Goal: Task Accomplishment & Management: Manage account settings

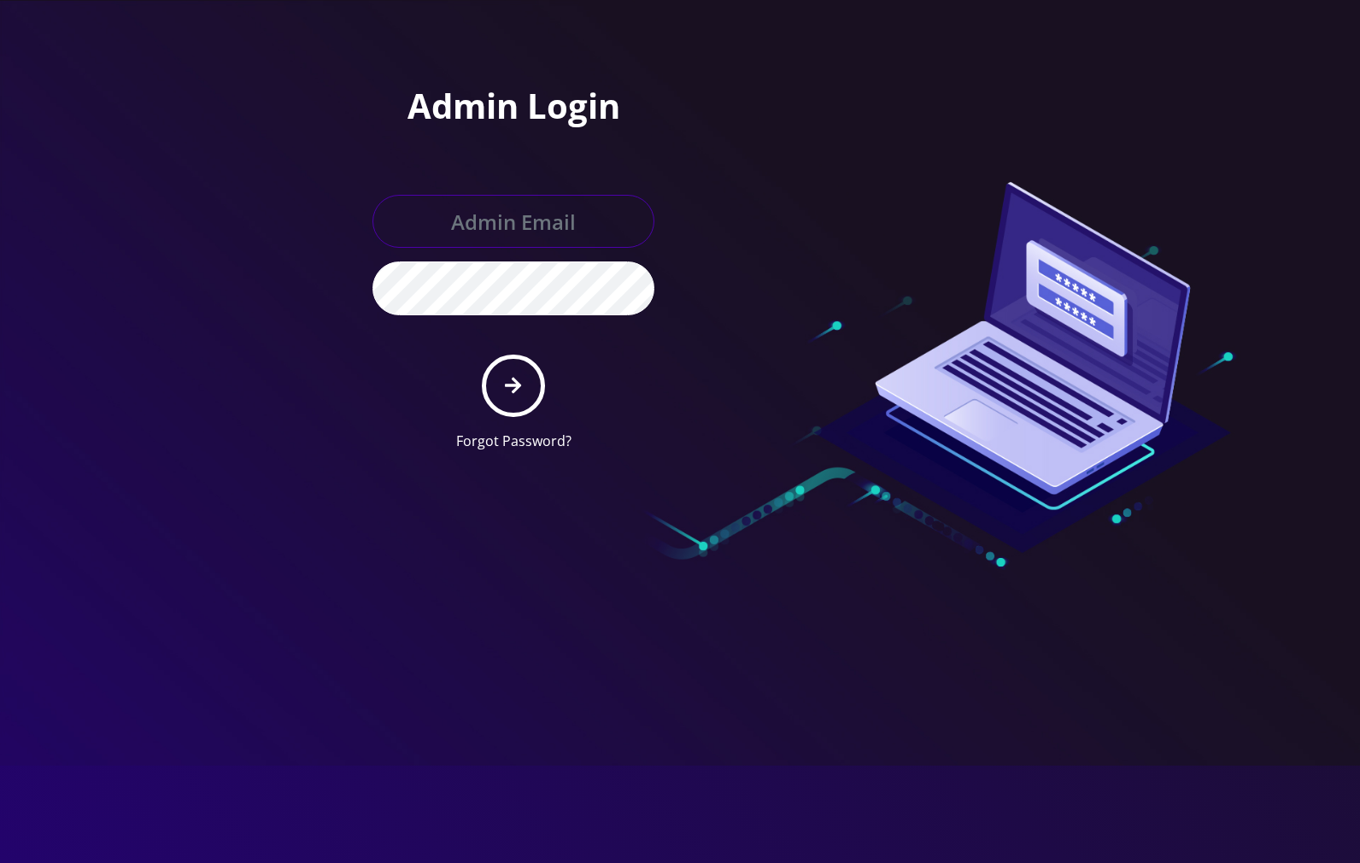
type input "[EMAIL_ADDRESS][DOMAIN_NAME]"
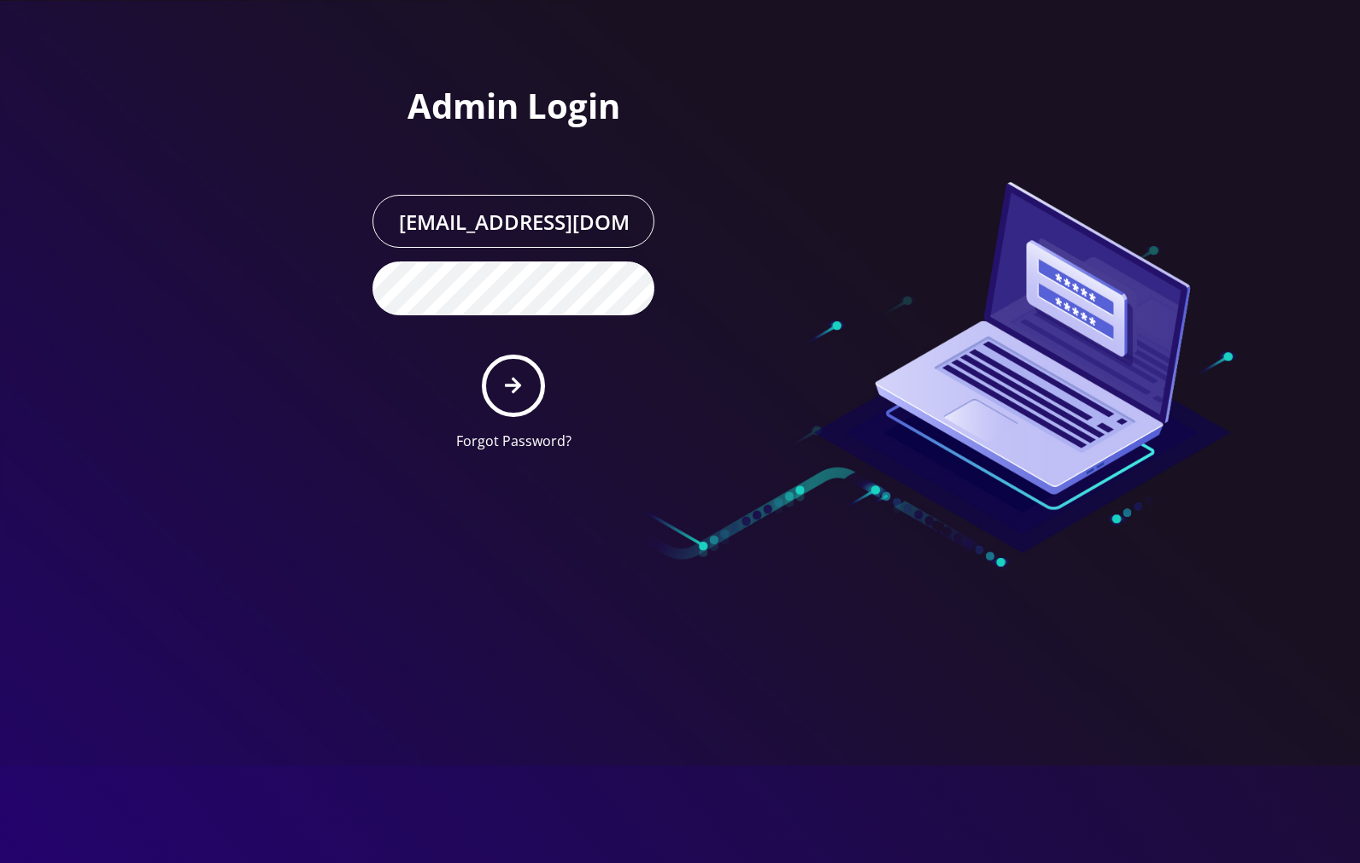
drag, startPoint x: 0, startPoint y: 0, endPoint x: 336, endPoint y: 348, distance: 483.3
click at [243, 244] on div "Admin Login [PERSON_NAME][EMAIL_ADDRESS][DOMAIN_NAME] Forgot Password?" at bounding box center [436, 232] width 487 height 465
click at [524, 382] on button "submit" at bounding box center [513, 385] width 62 height 62
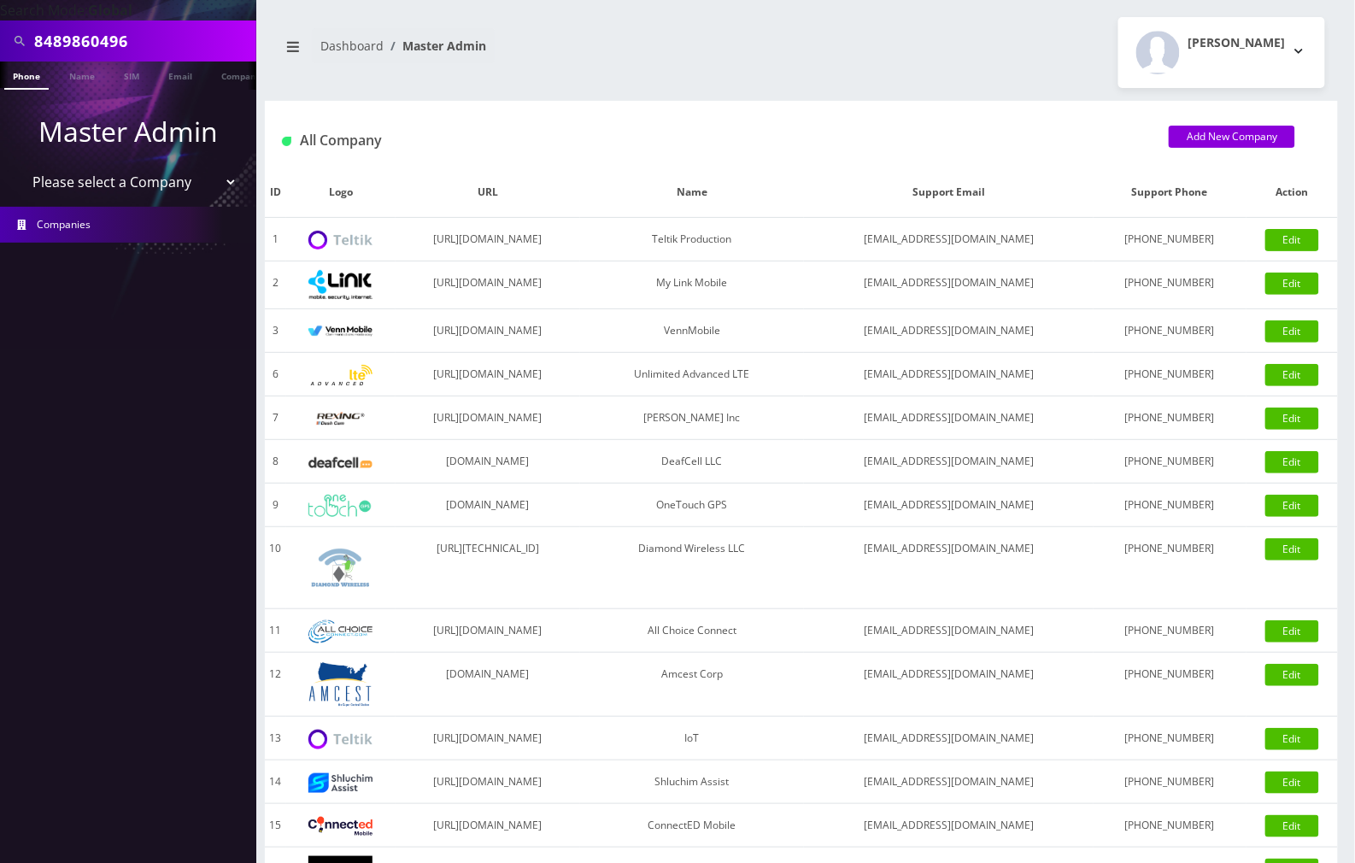
click at [155, 54] on input "8489860496" at bounding box center [143, 41] width 218 height 32
paste input "2106562"
type input "8482106562"
click at [39, 79] on link "Phone" at bounding box center [26, 75] width 44 height 28
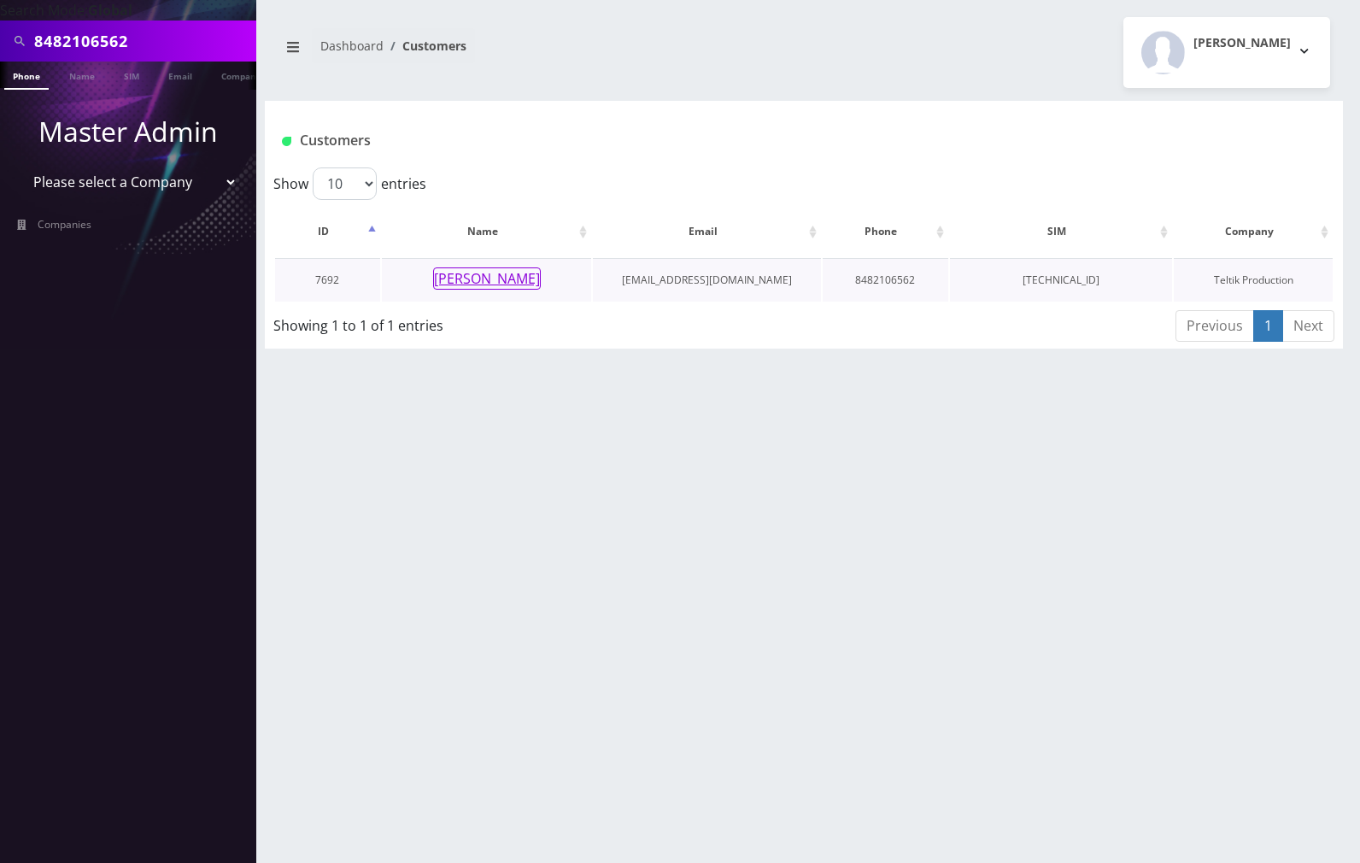
click at [496, 282] on button "[PERSON_NAME]" at bounding box center [487, 278] width 108 height 22
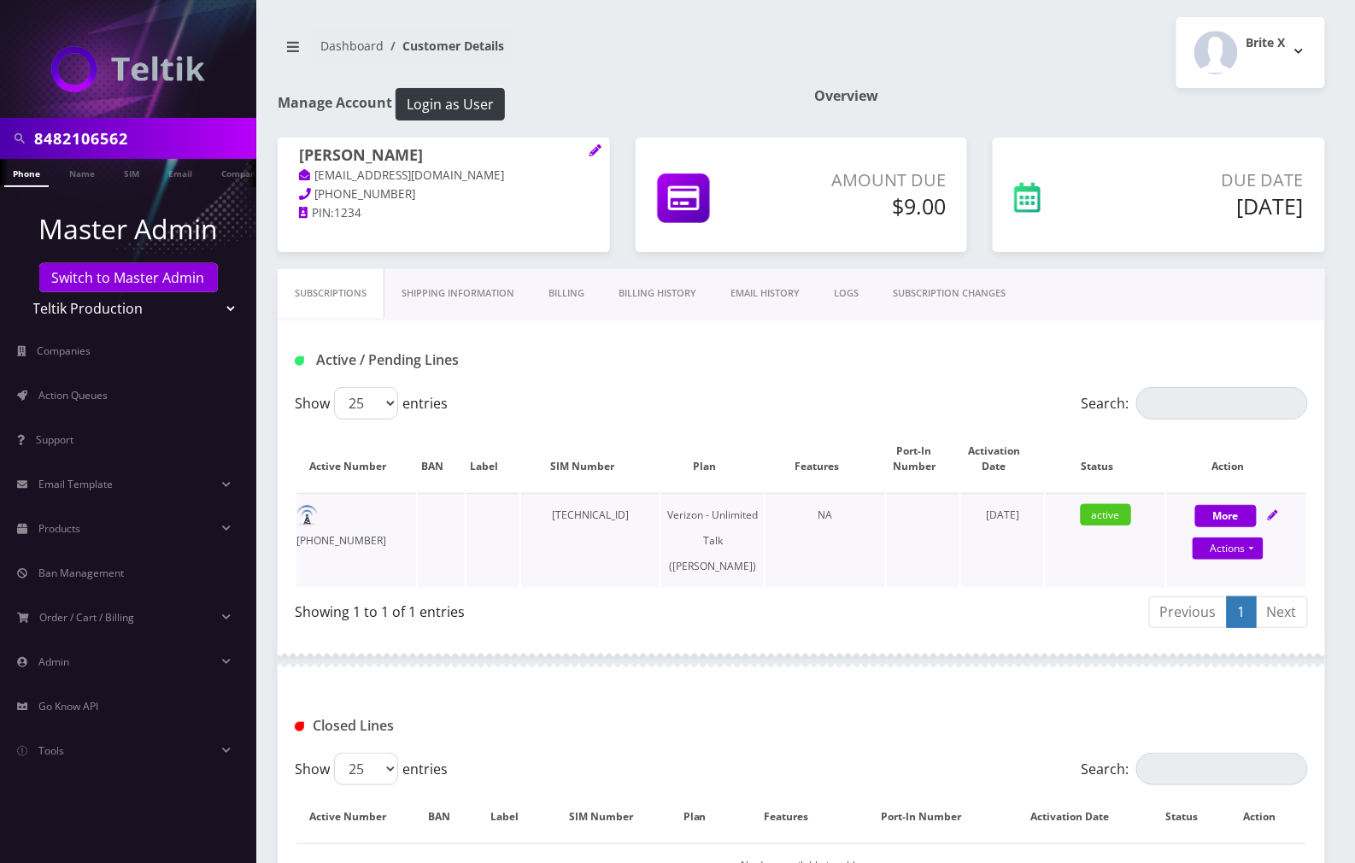
click at [1278, 518] on icon at bounding box center [1273, 515] width 10 height 10
select select "459"
